Goal: Task Accomplishment & Management: Complete application form

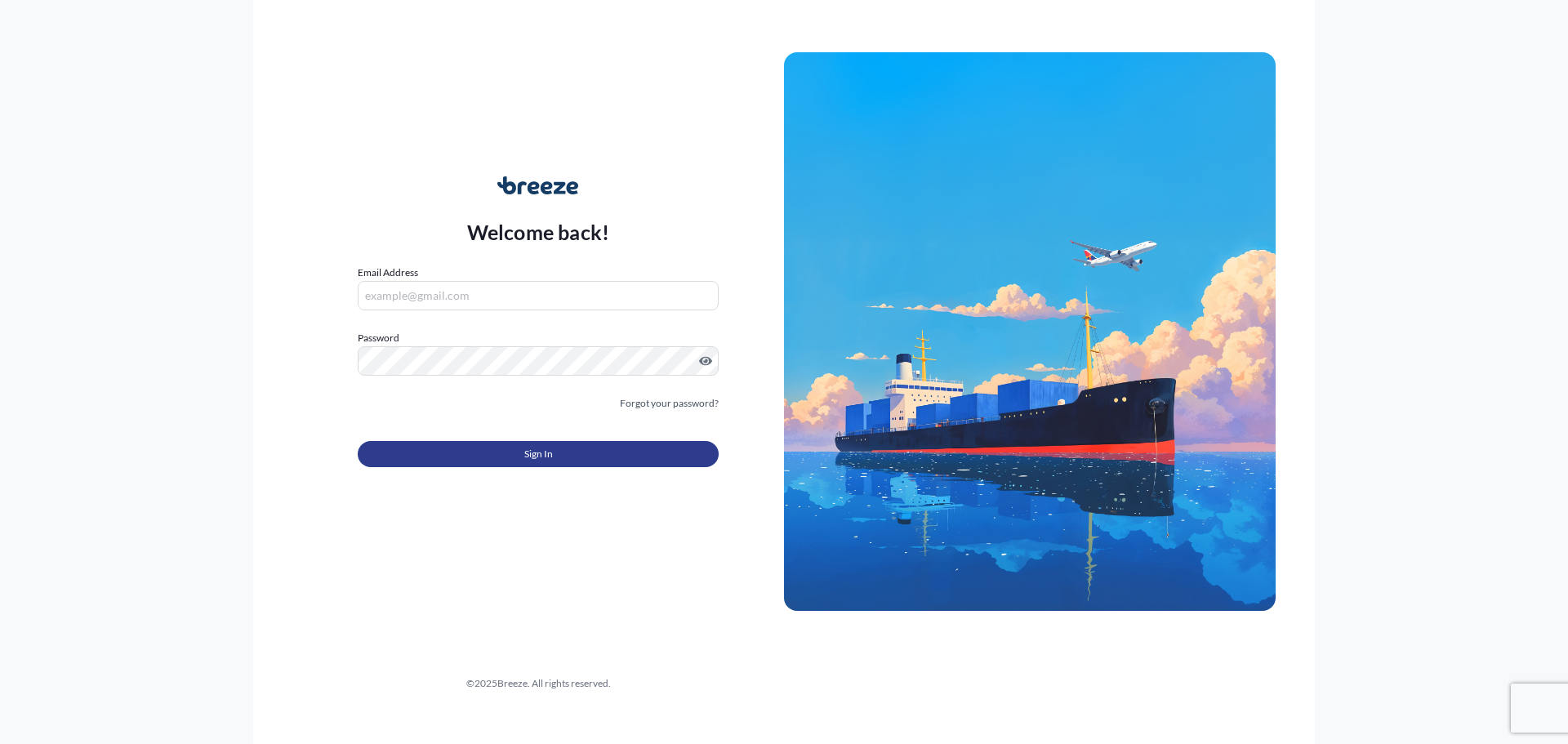
type input "[EMAIL_ADDRESS][DOMAIN_NAME]"
click at [496, 446] on button "Sign In" at bounding box center [538, 454] width 361 height 26
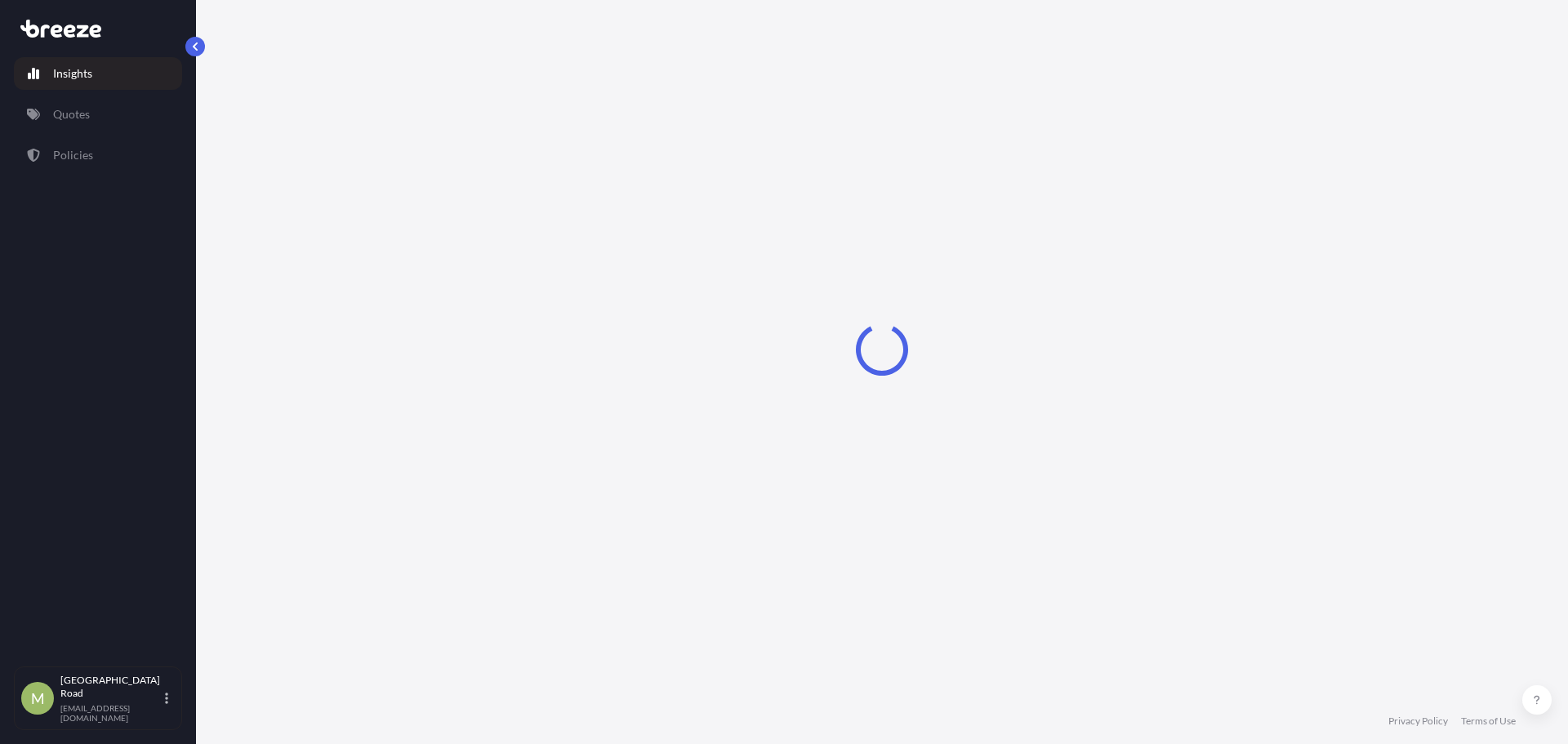
select select "2025"
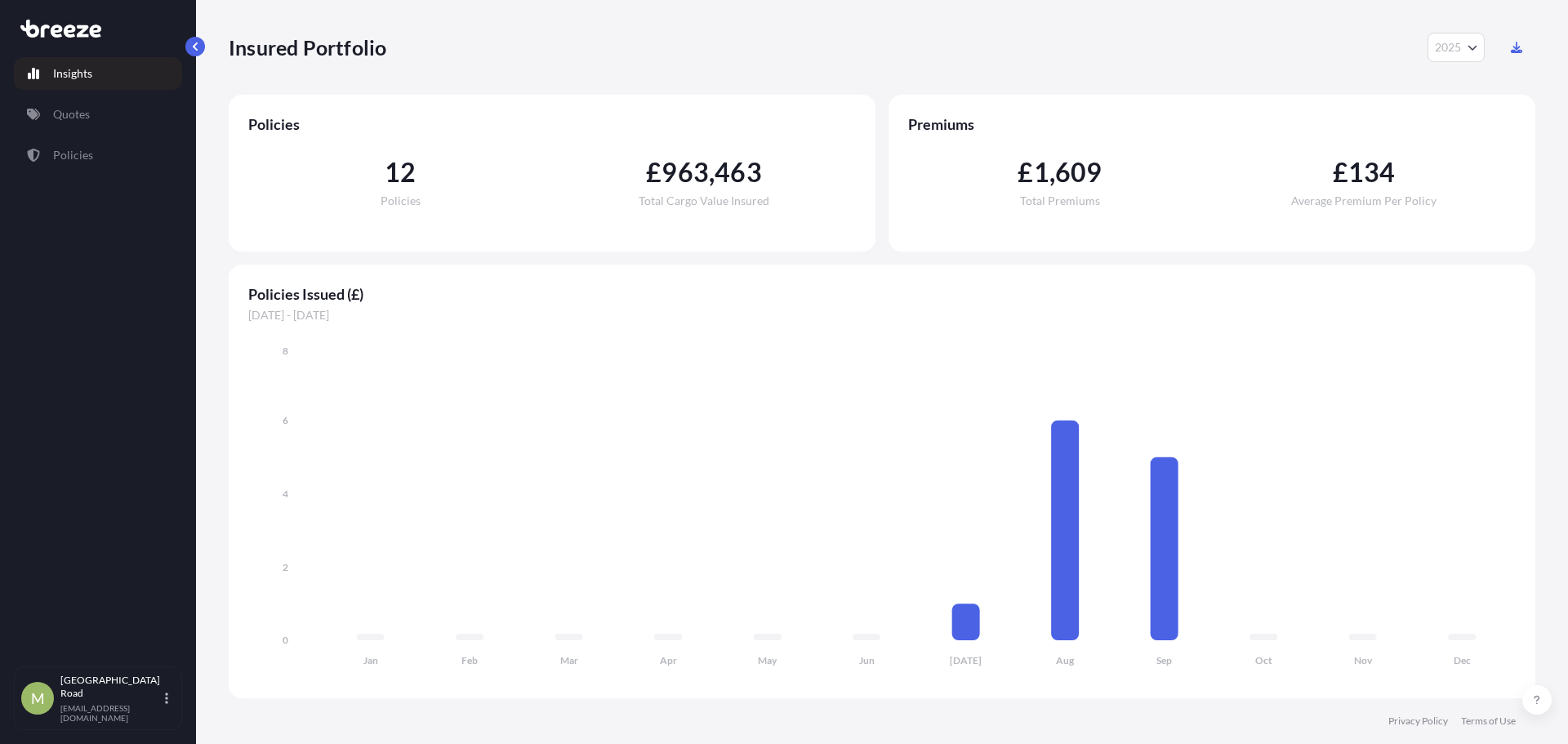
click at [131, 97] on div "Insights Quotes Policies" at bounding box center [98, 354] width 168 height 624
click at [110, 112] on link "Quotes" at bounding box center [98, 114] width 168 height 32
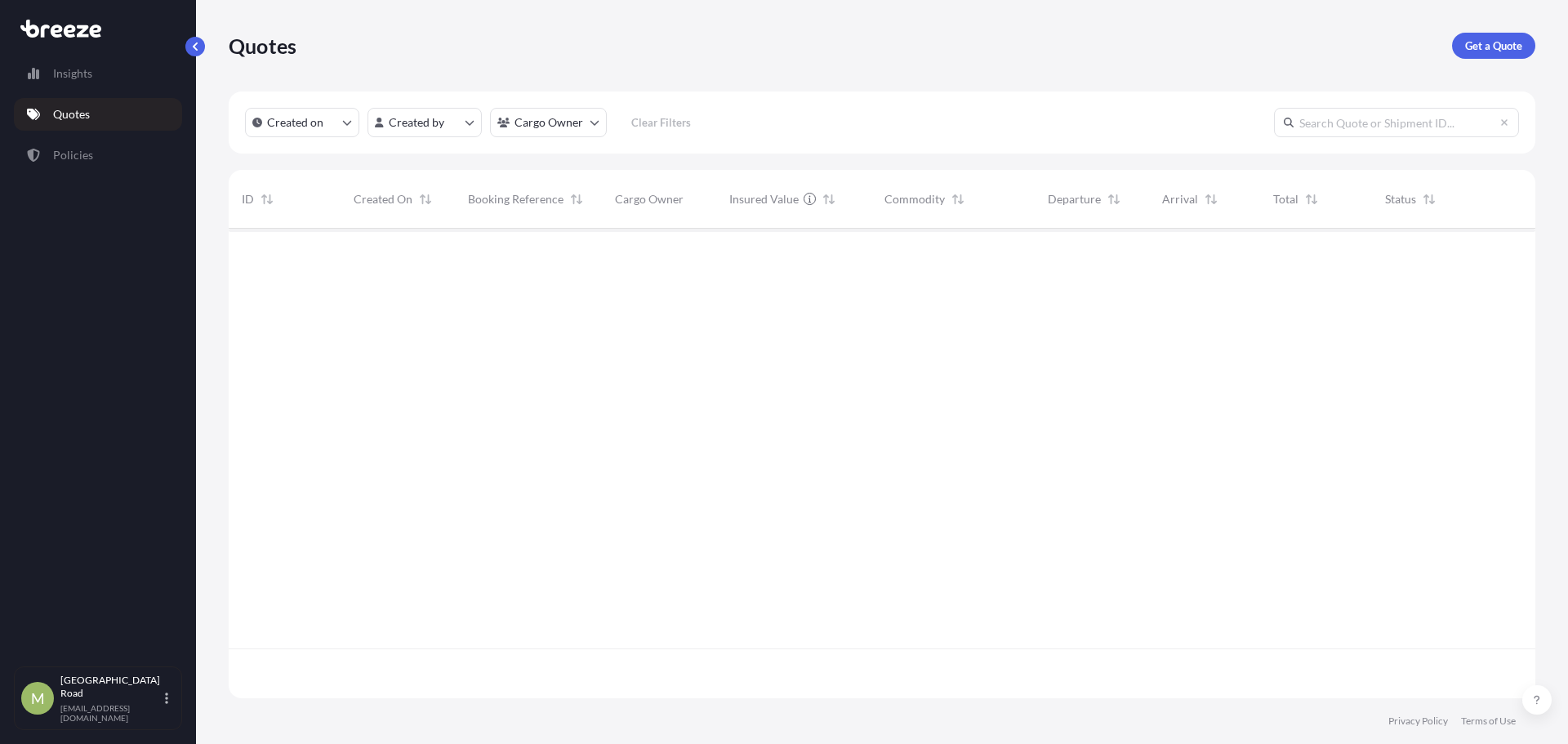
scroll to position [467, 1294]
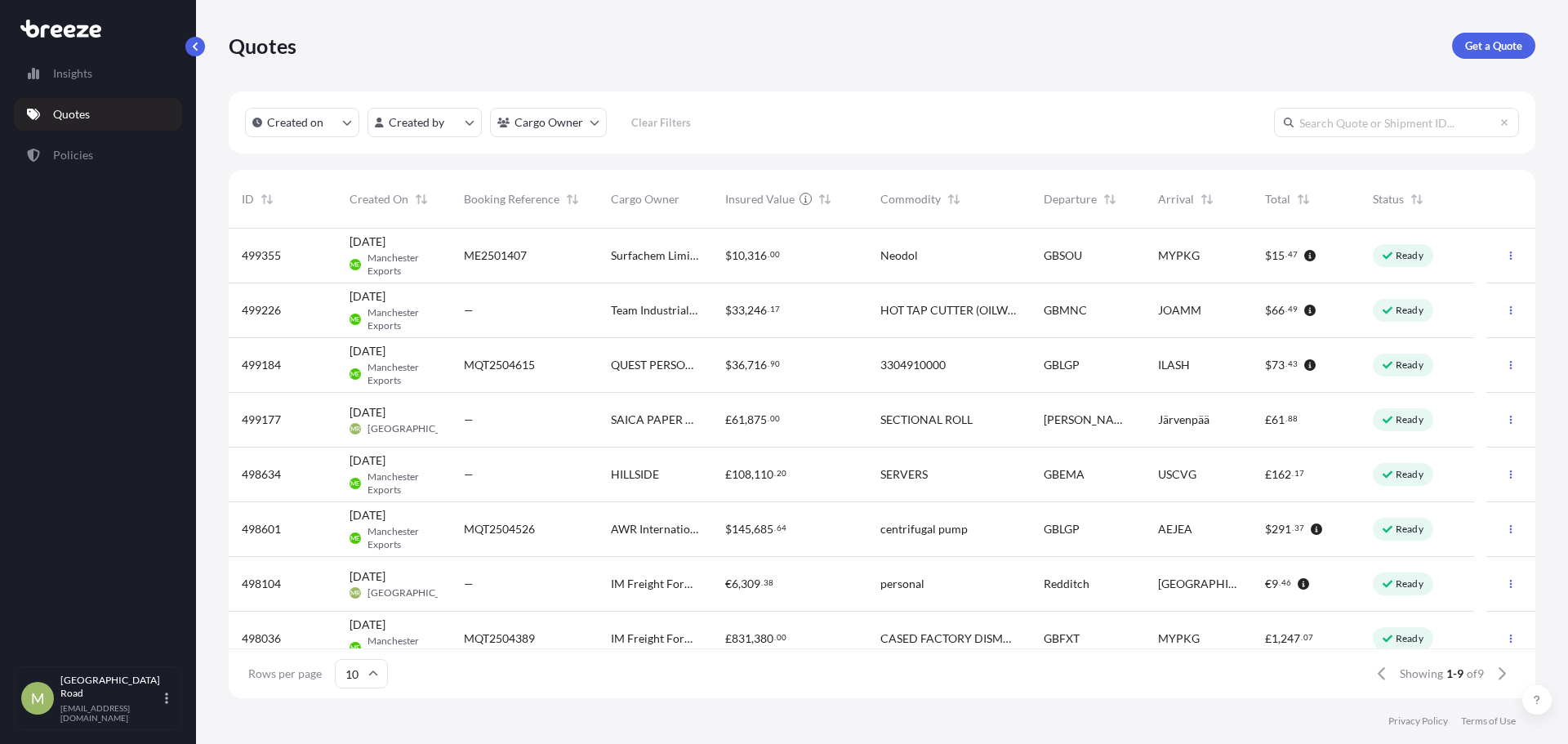
click at [824, 433] on div "£ 61 , 875 . 00" at bounding box center [789, 420] width 155 height 54
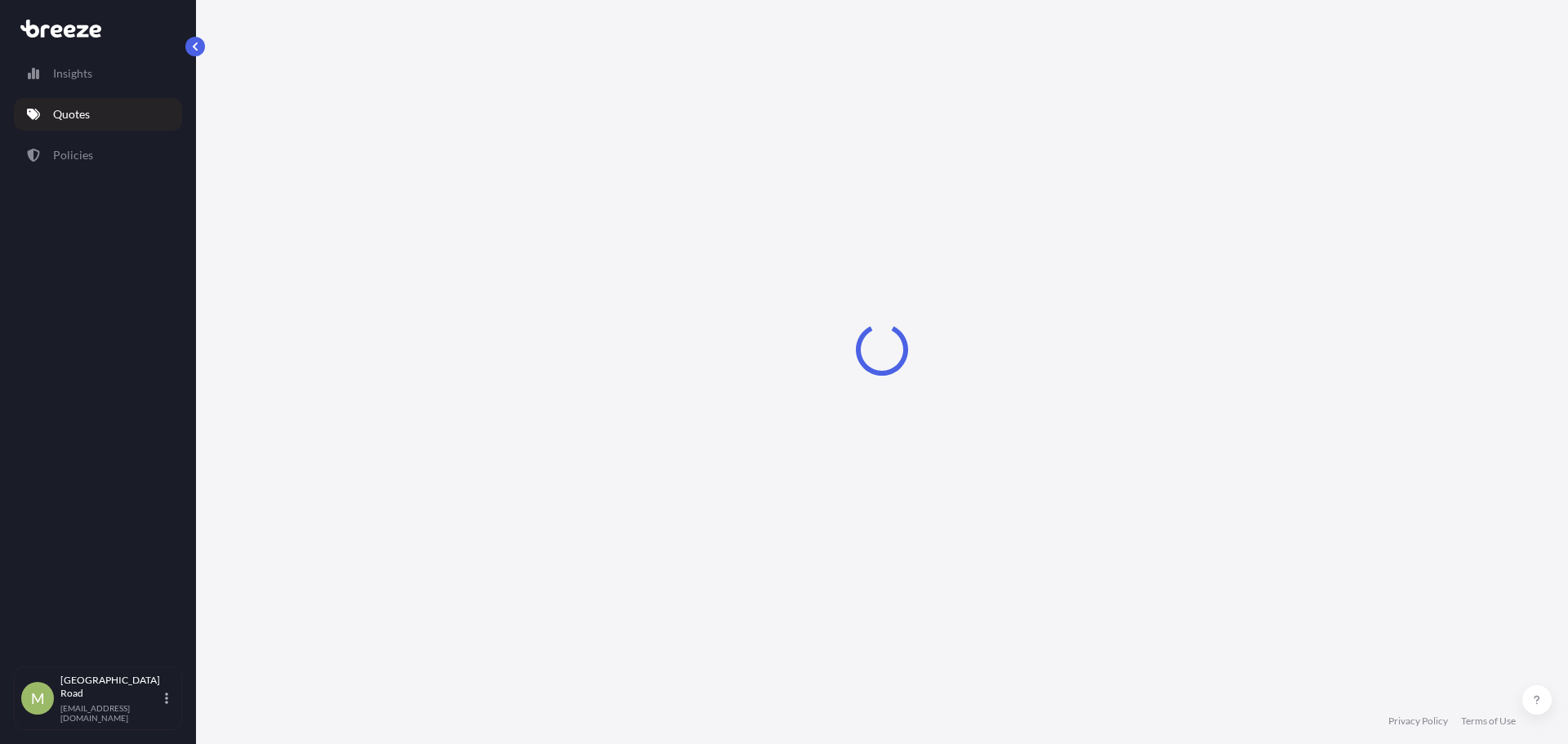
select select "Road"
select select "1"
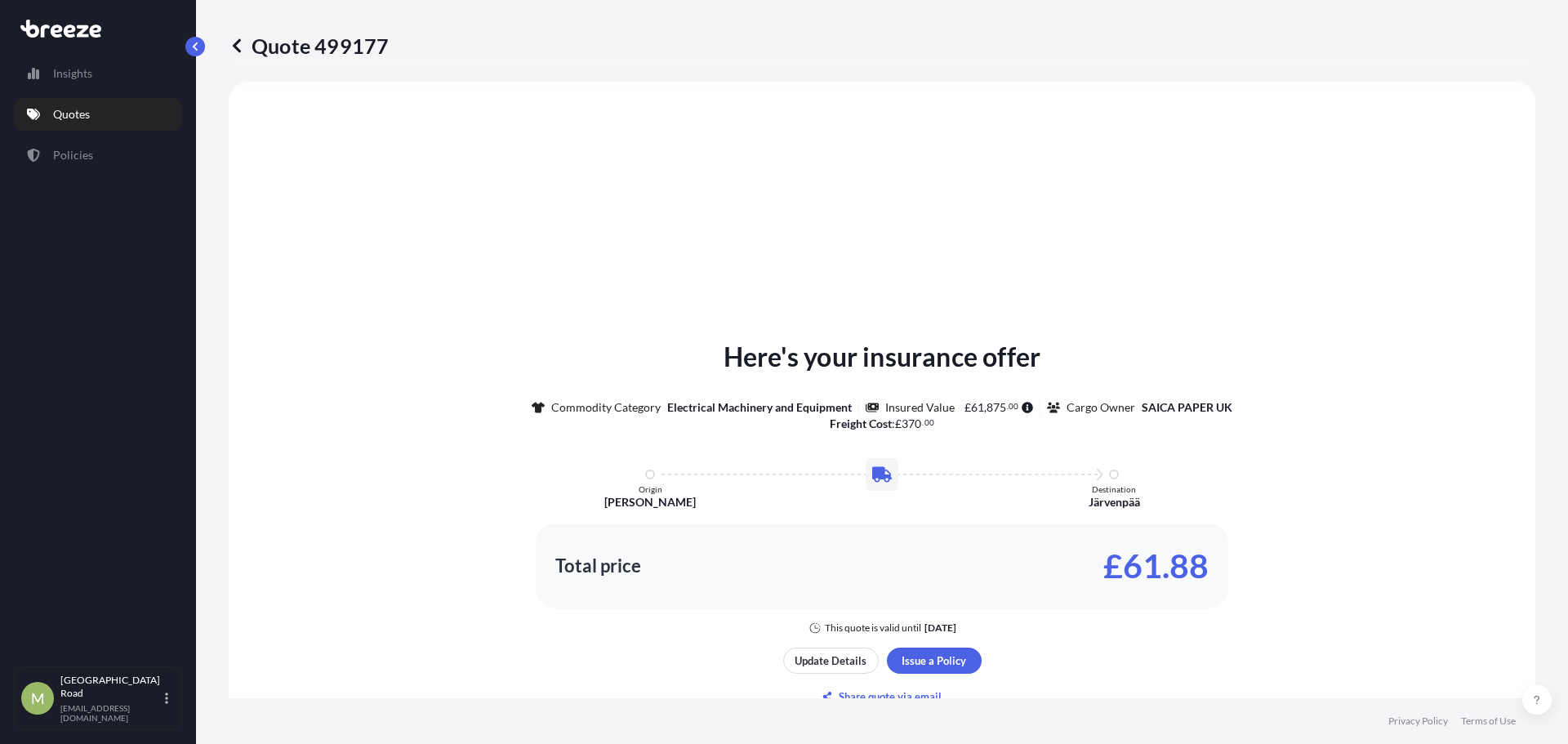
scroll to position [737, 0]
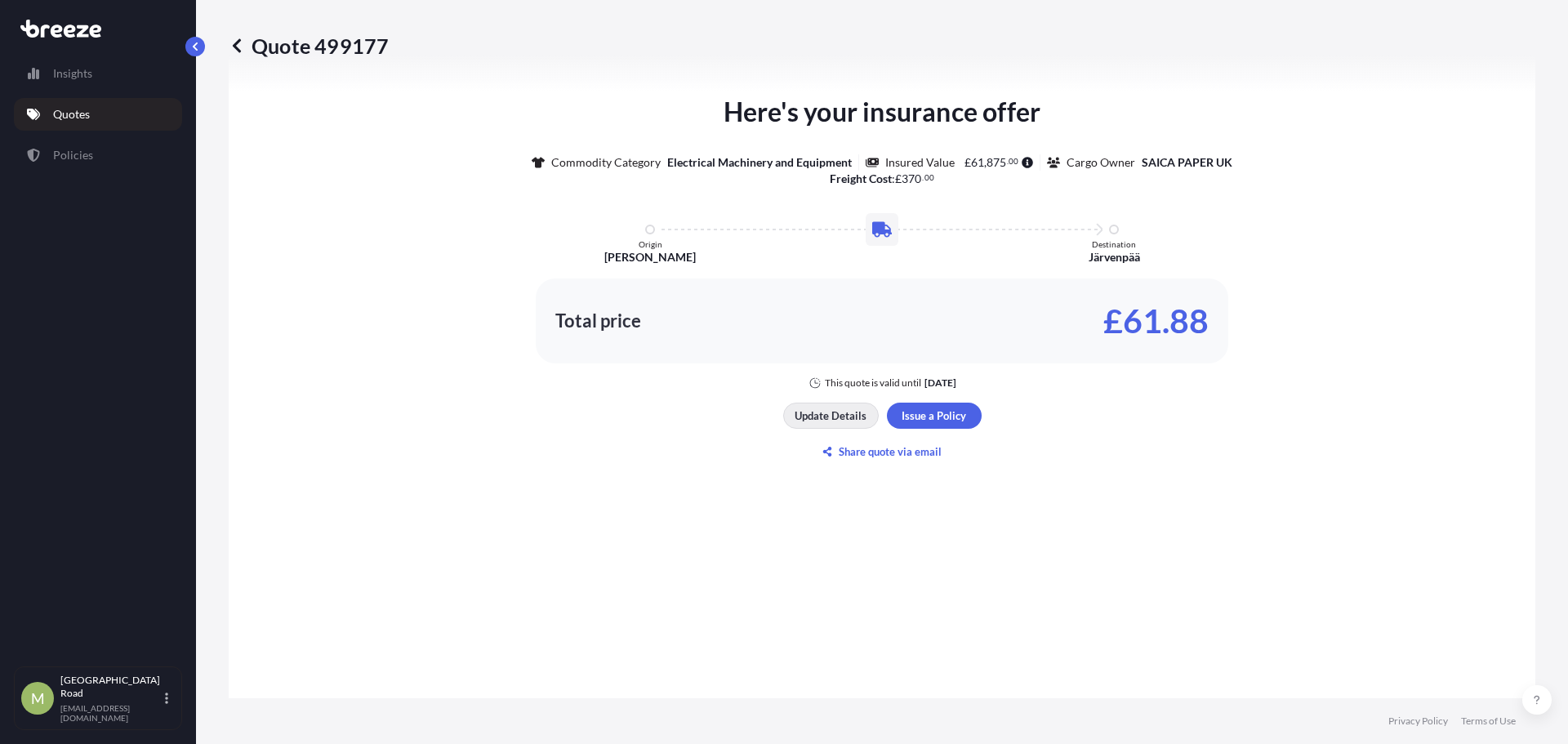
click at [851, 421] on p "Update Details" at bounding box center [830, 416] width 72 height 17
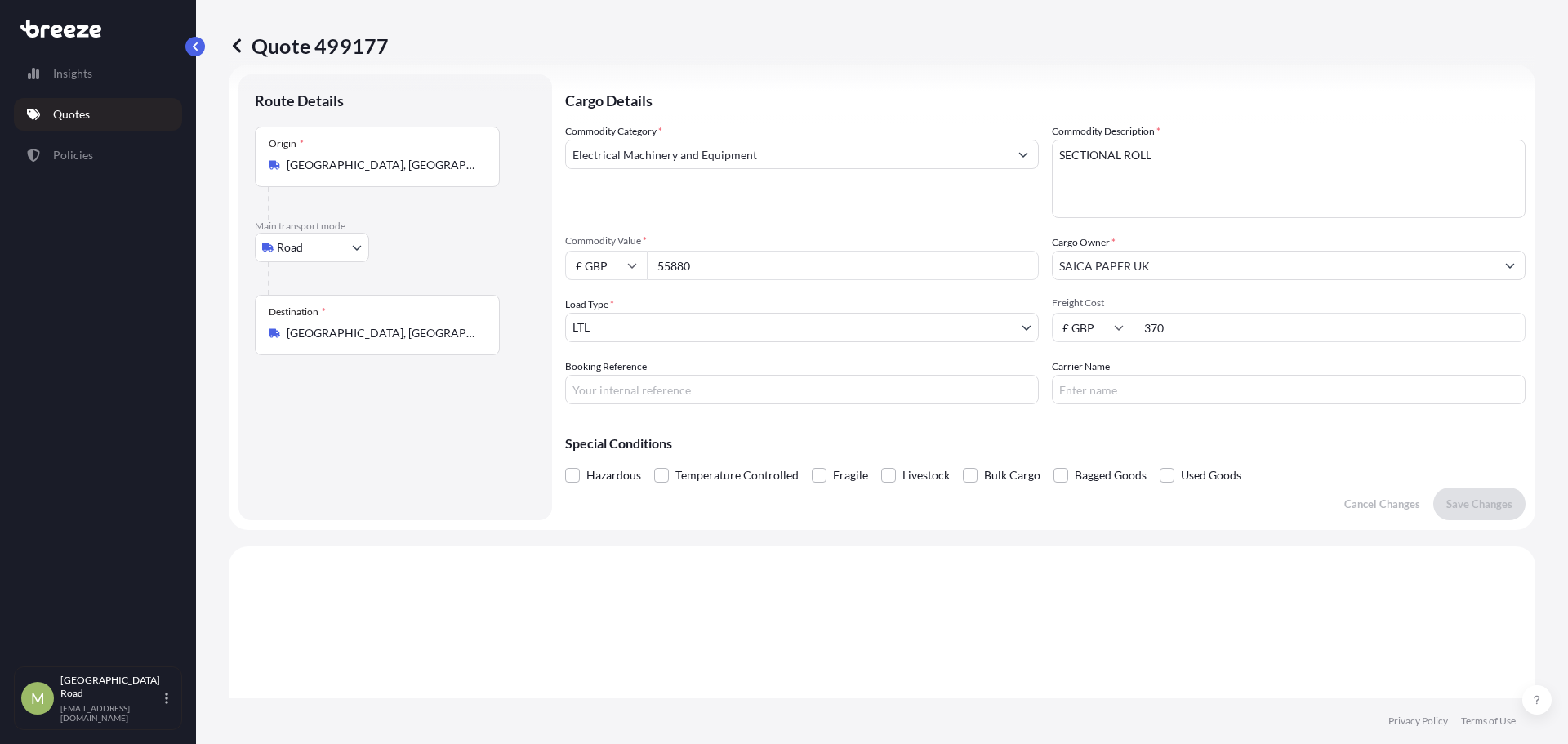
scroll to position [26, 0]
click at [871, 410] on div "Cargo Details Commodity Category * Electrical Machinery and Equipment Commodity…" at bounding box center [1044, 298] width 960 height 446
click at [870, 408] on div "Cargo Details Commodity Category * Electrical Machinery and Equipment Commodity…" at bounding box center [1044, 298] width 960 height 446
click at [876, 397] on input "Booking Reference" at bounding box center [802, 390] width 474 height 30
click at [751, 397] on input "Booking Reference" at bounding box center [802, 390] width 474 height 30
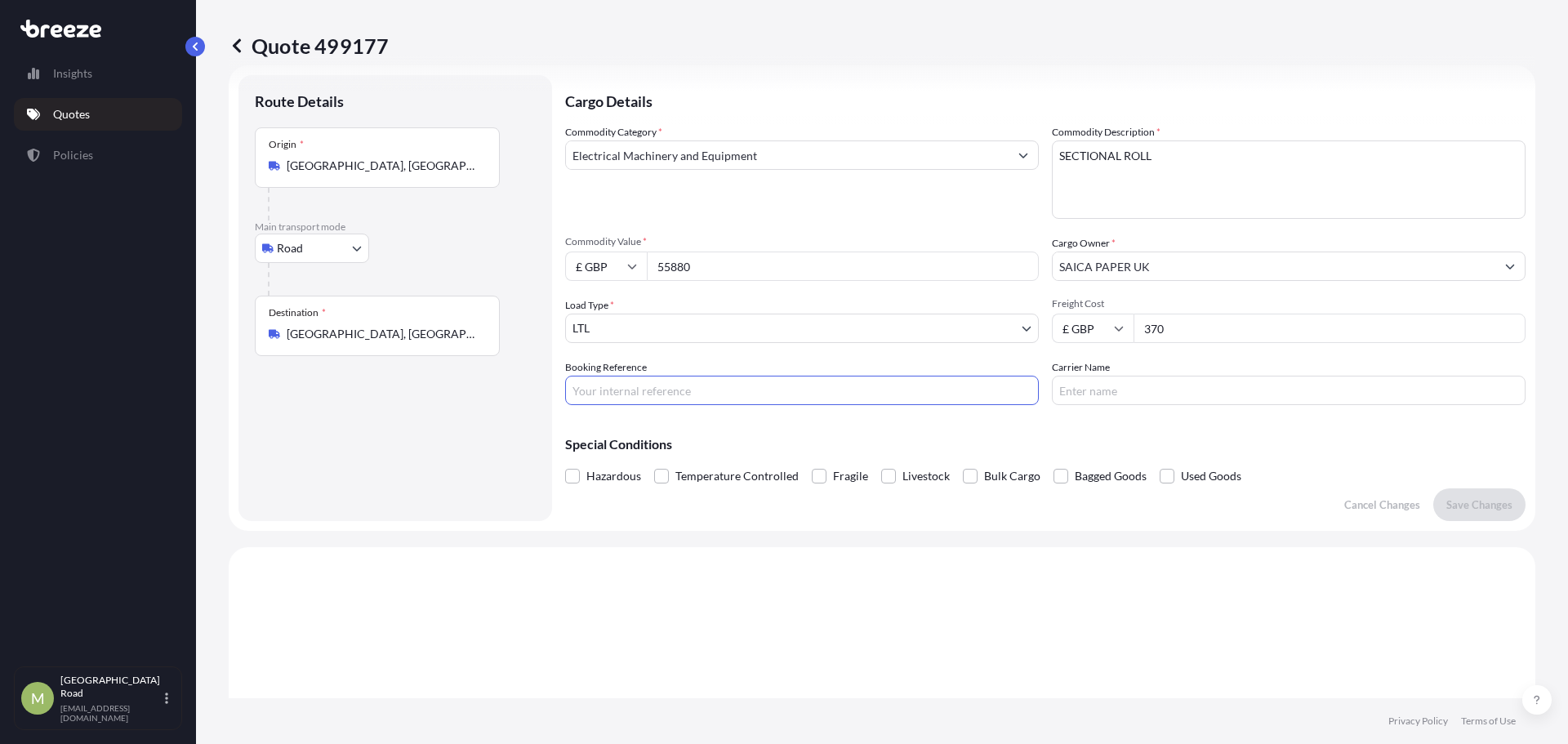
click at [741, 394] on input "Booking Reference" at bounding box center [802, 390] width 474 height 30
click at [685, 391] on input "Booking Reference" at bounding box center [802, 390] width 474 height 30
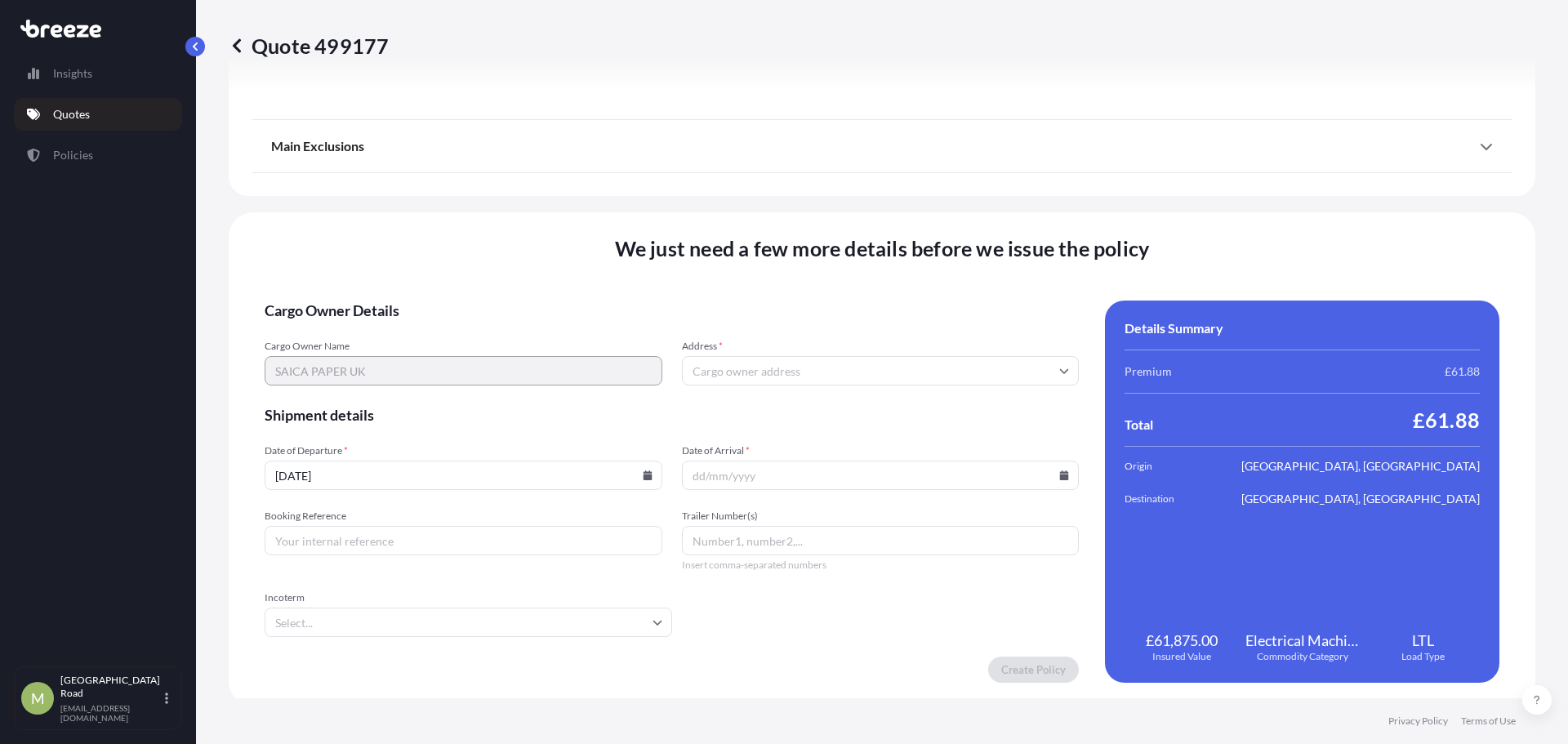
scroll to position [1849, 0]
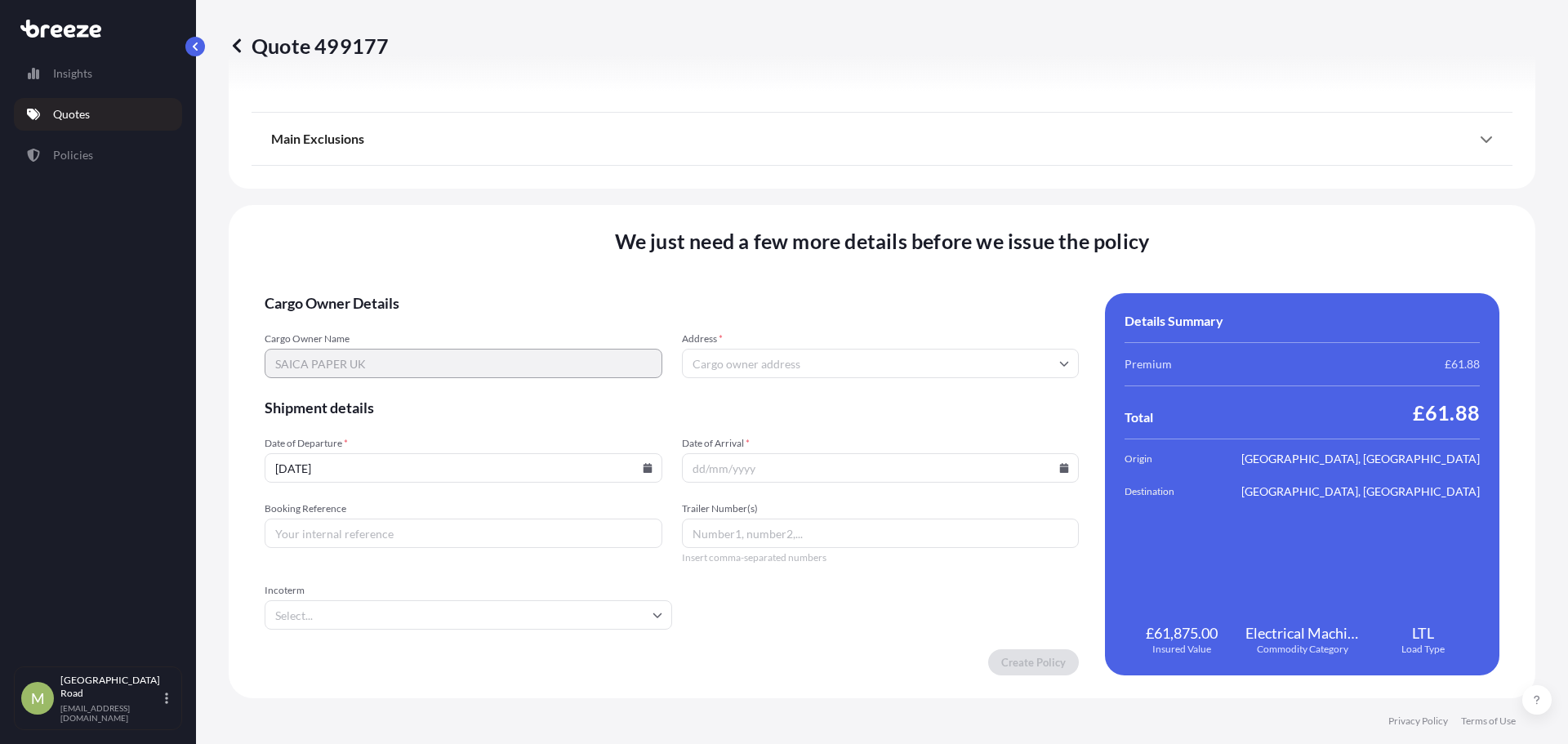
click at [759, 366] on input "Address *" at bounding box center [880, 364] width 397 height 30
type input "s"
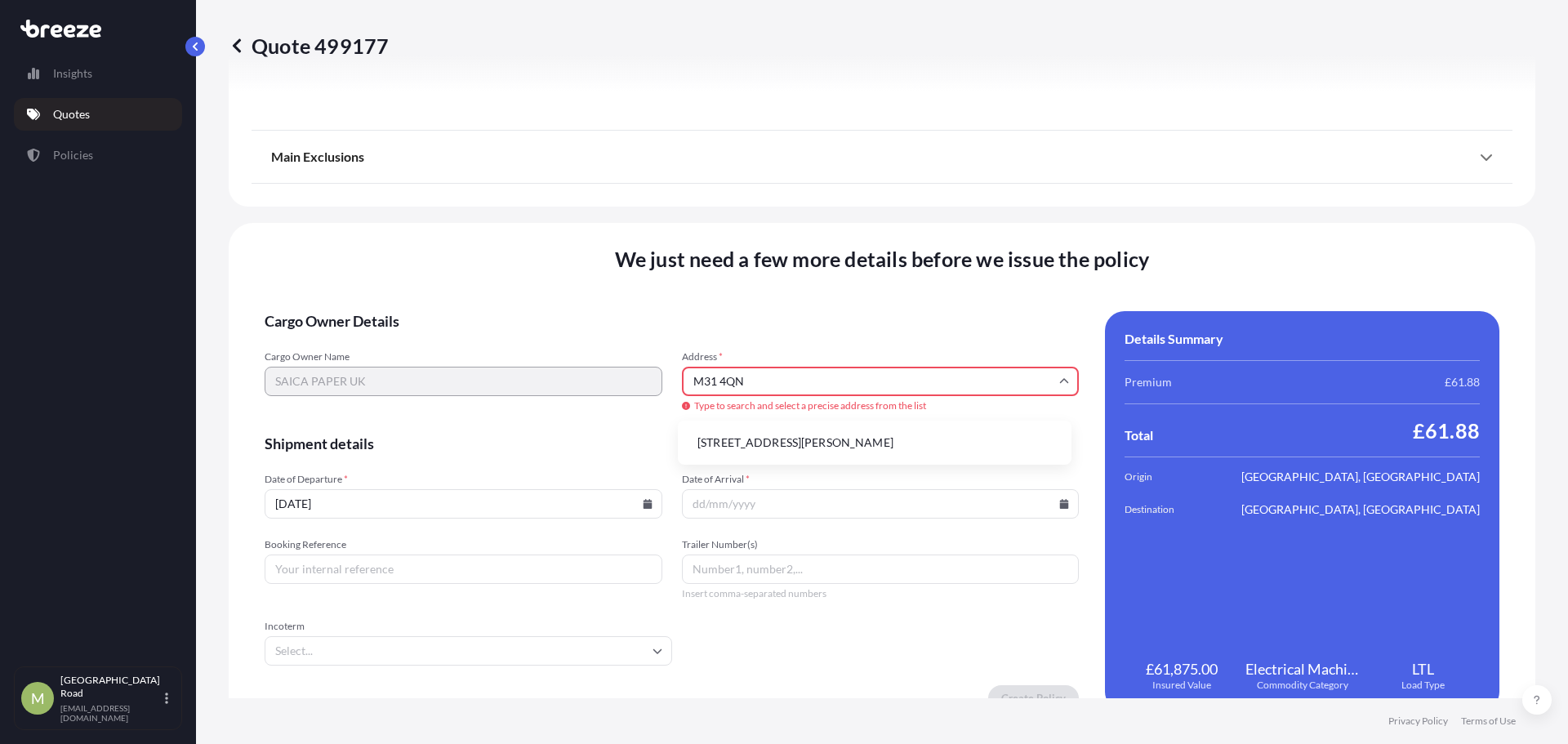
click at [817, 440] on li "[STREET_ADDRESS][PERSON_NAME]" at bounding box center [874, 442] width 381 height 31
type input "[STREET_ADDRESS]"
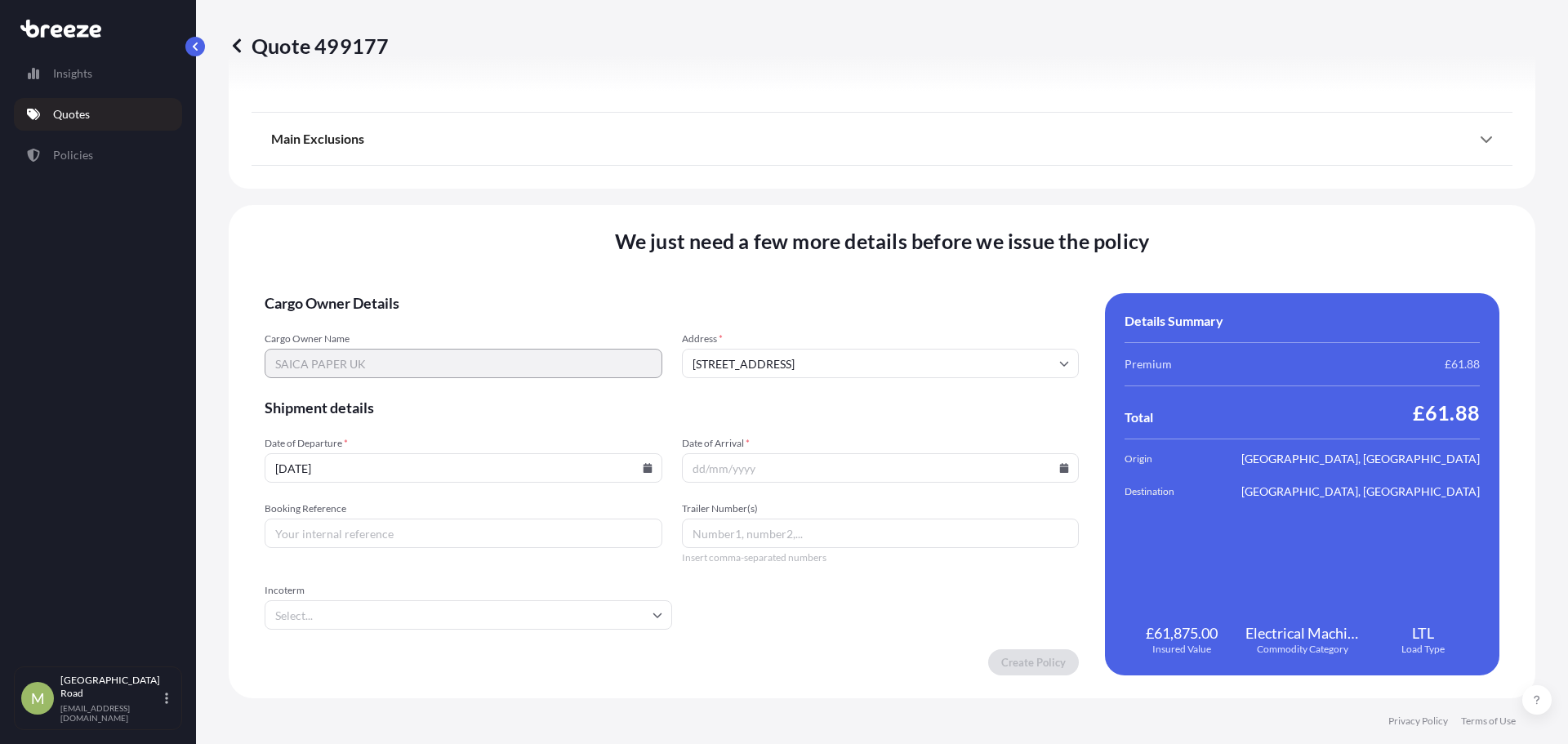
click at [538, 476] on input "[DATE]" at bounding box center [463, 469] width 397 height 30
click at [647, 471] on icon at bounding box center [647, 468] width 10 height 10
click at [467, 326] on button "18" at bounding box center [461, 323] width 26 height 26
type input "[DATE]"
click at [1059, 467] on icon at bounding box center [1064, 468] width 10 height 10
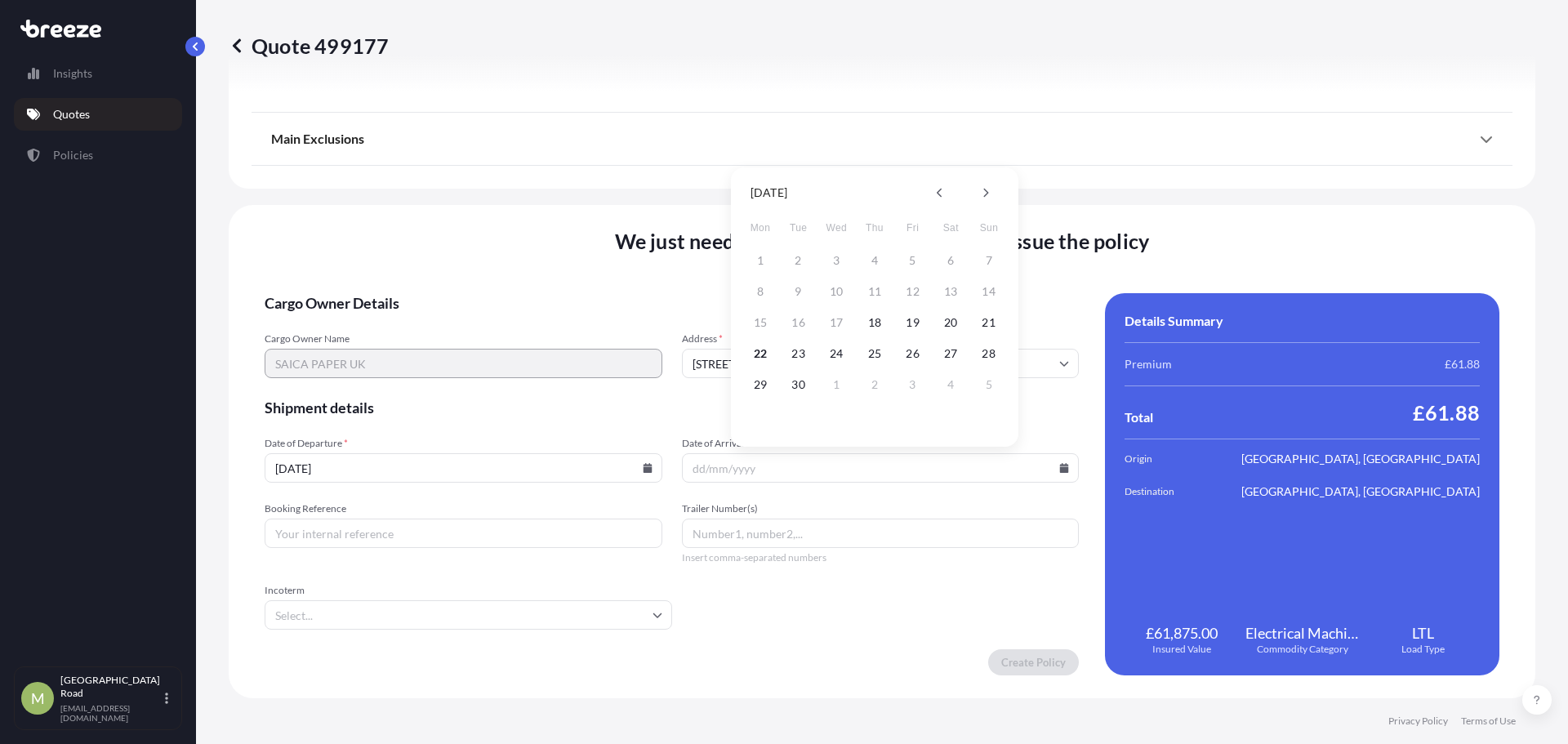
click at [599, 423] on form "Cargo Owner Details Cargo Owner Name SAICA PAPER UK Address * [GEOGRAPHIC_DATA]…" at bounding box center [672, 484] width 814 height 383
click at [778, 469] on input "Date of Arrival *" at bounding box center [880, 469] width 397 height 30
click at [1060, 469] on icon at bounding box center [1065, 468] width 9 height 10
click at [867, 383] on button "2" at bounding box center [874, 385] width 26 height 26
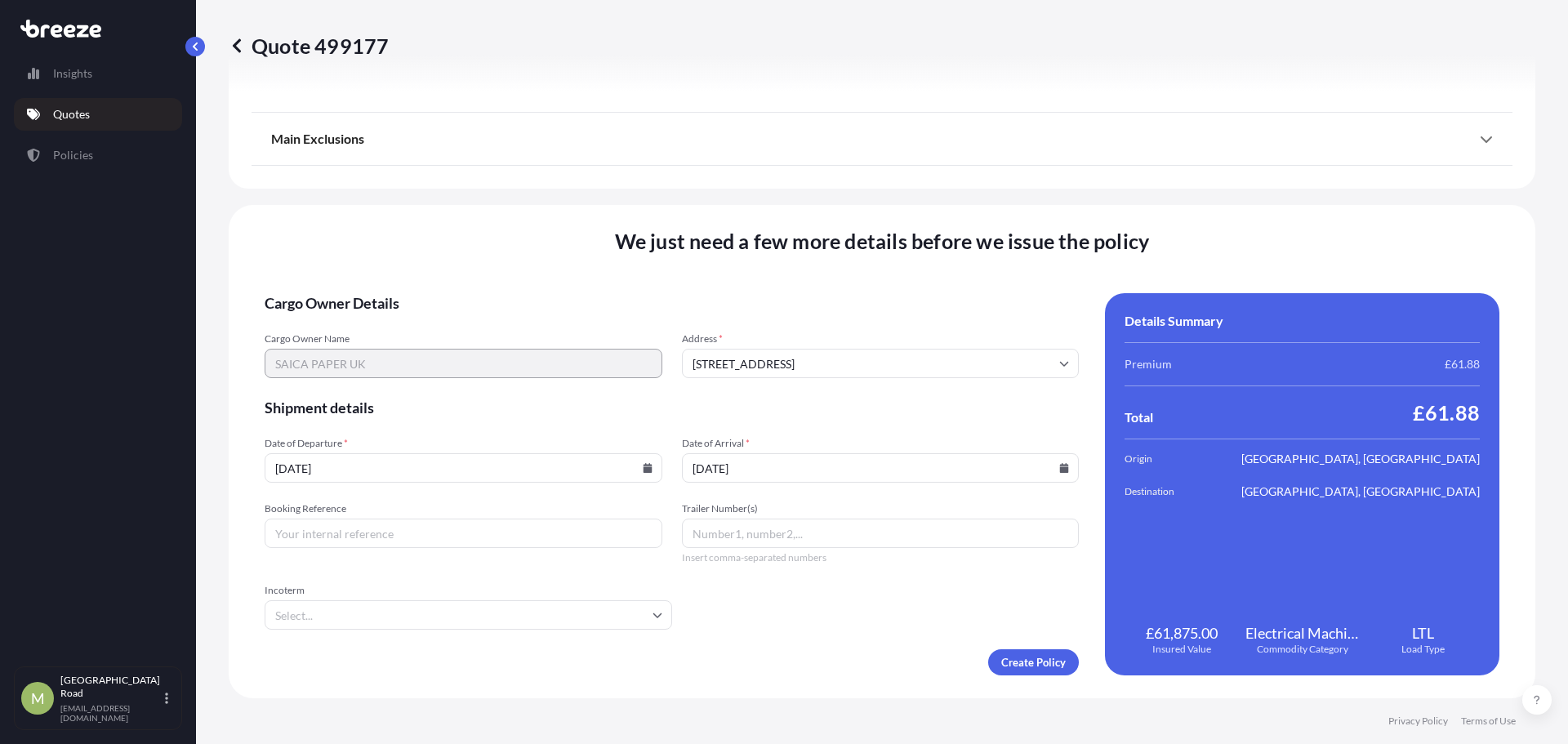
type input "[DATE]"
click at [548, 547] on input "Booking Reference" at bounding box center [463, 533] width 397 height 30
drag, startPoint x: 341, startPoint y: 540, endPoint x: 321, endPoint y: 516, distance: 31.2
click at [341, 540] on input "MRE250" at bounding box center [463, 533] width 397 height 30
type input "MRE2501618"
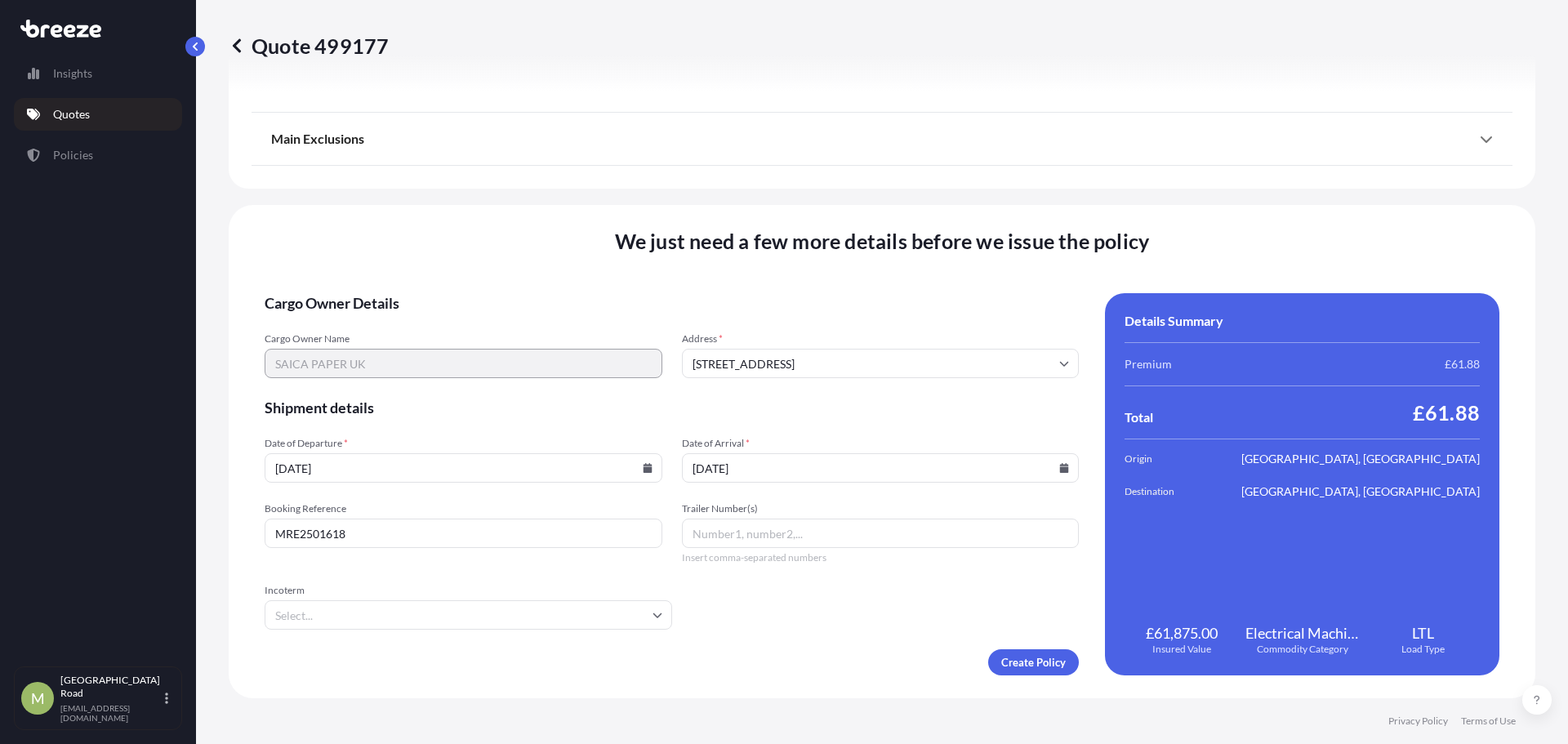
click at [356, 611] on input "Incoterm" at bounding box center [468, 615] width 408 height 30
click at [336, 562] on li "DAP" at bounding box center [466, 556] width 390 height 31
click at [765, 542] on input "Trailer Number(s)" at bounding box center [880, 533] width 397 height 30
paste input "DPZ994"
type input "DPZ994"
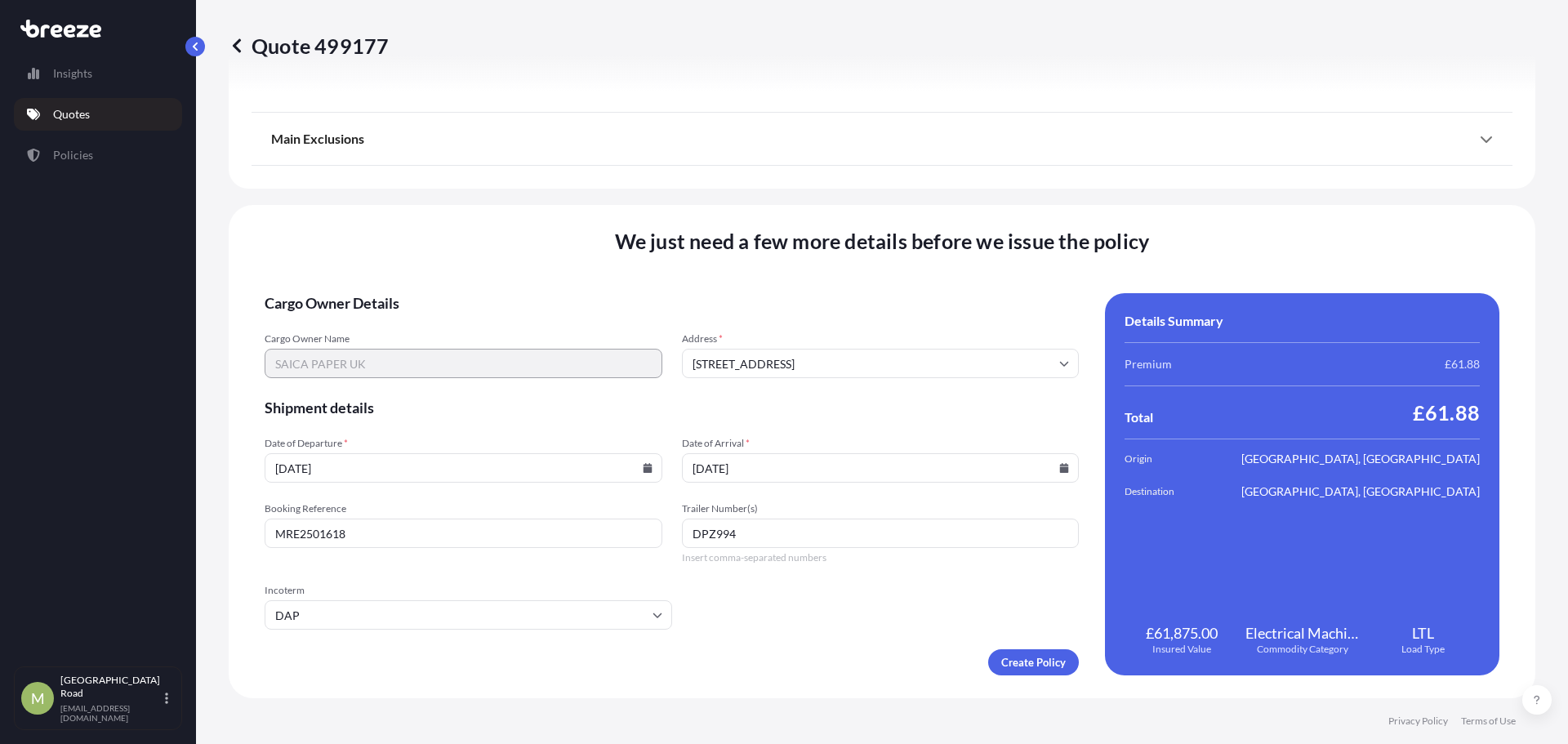
click at [1060, 469] on icon at bounding box center [1065, 468] width 9 height 10
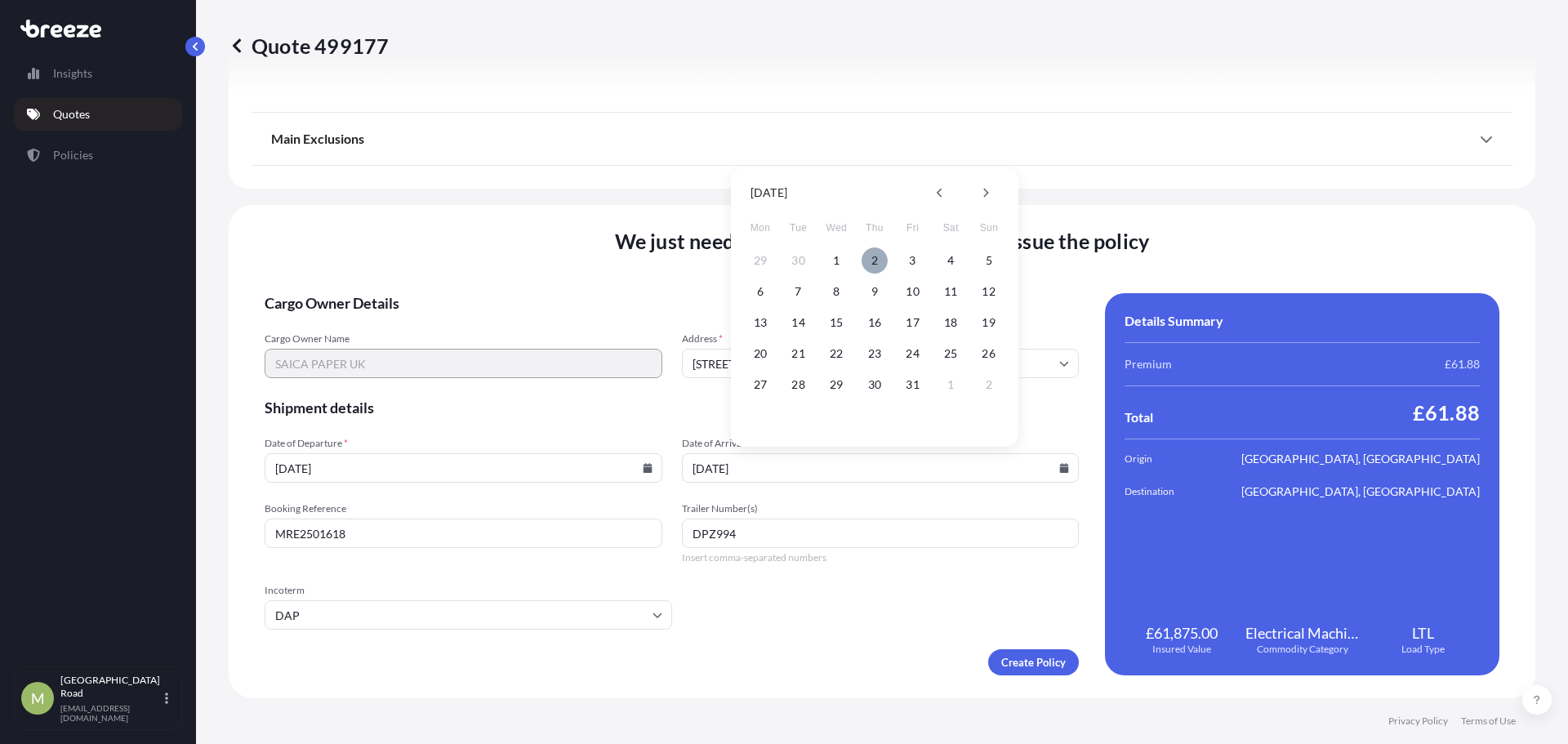
click at [870, 256] on button "2" at bounding box center [874, 261] width 26 height 26
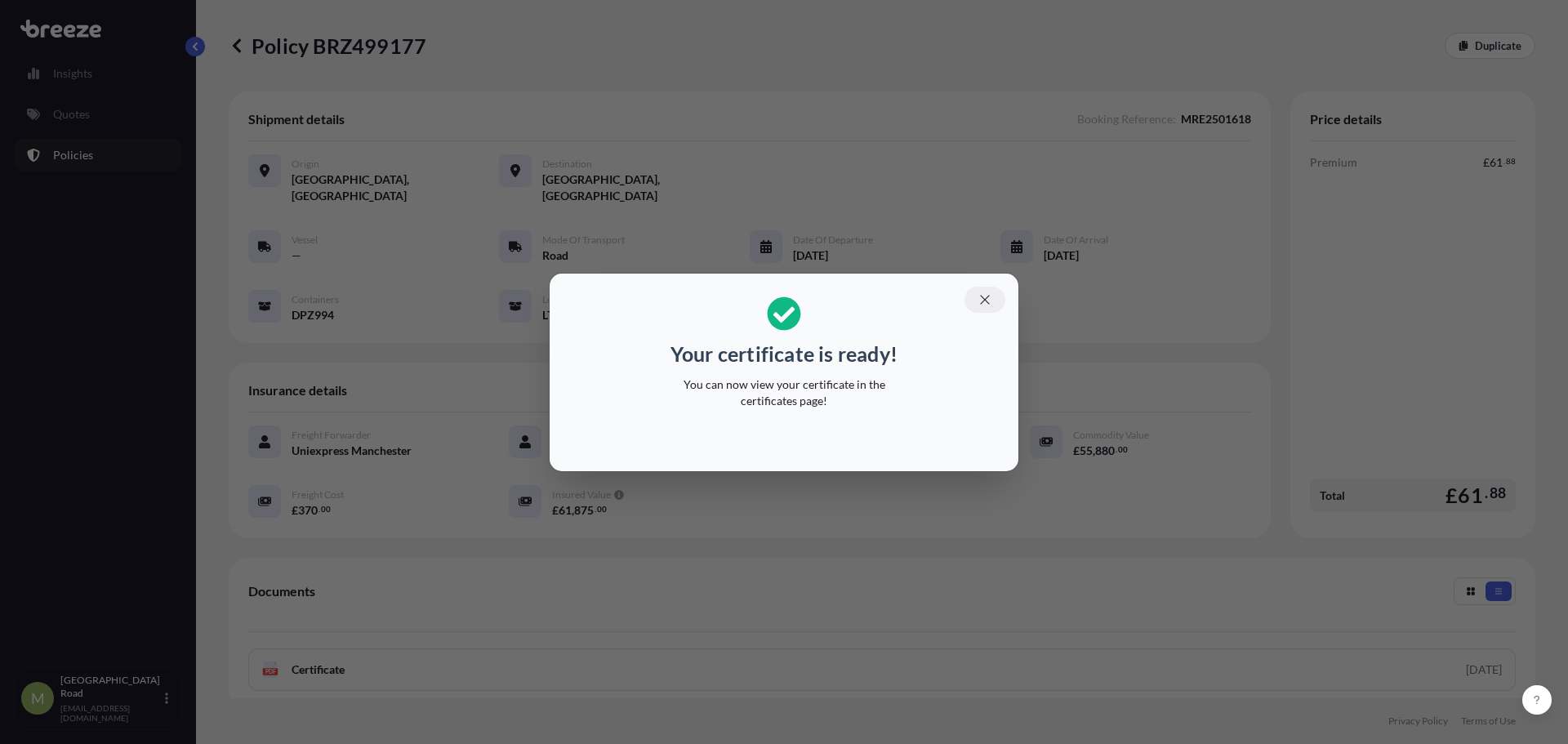
click at [984, 297] on icon "button" at bounding box center [985, 299] width 15 height 15
